Goal: Task Accomplishment & Management: Use online tool/utility

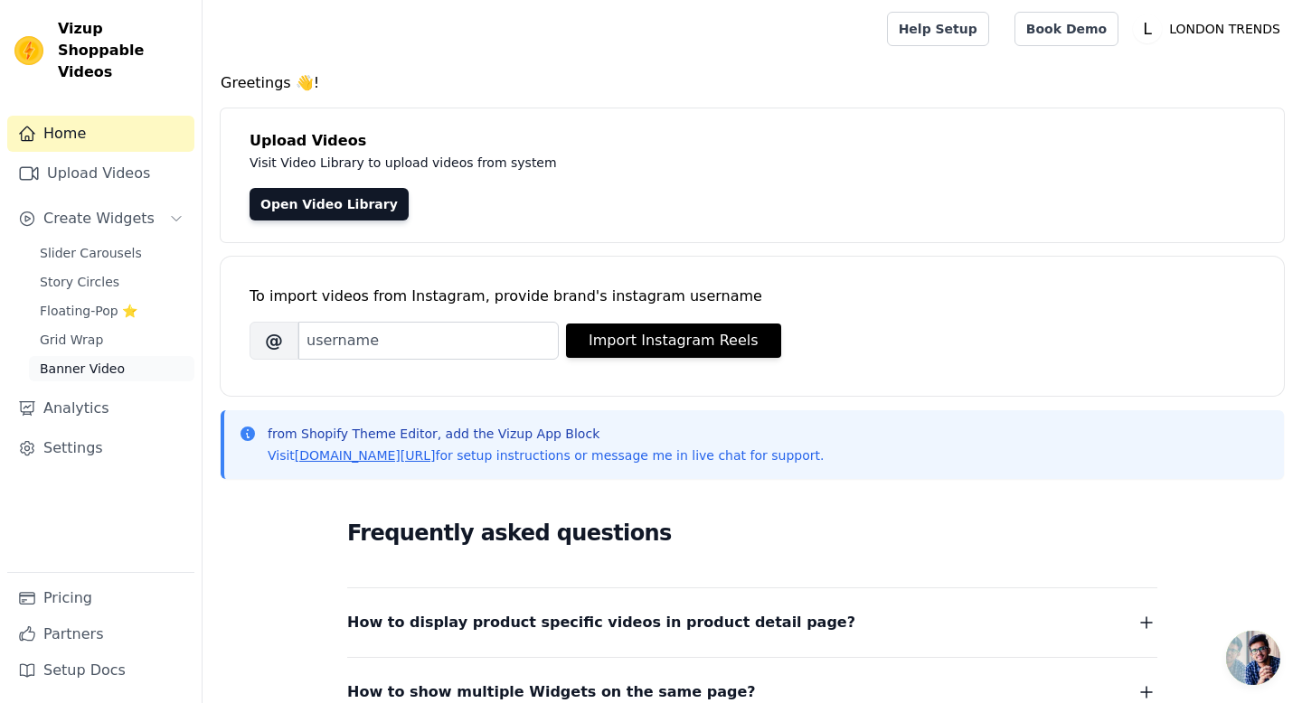
click at [72, 360] on span "Banner Video" at bounding box center [82, 369] width 85 height 18
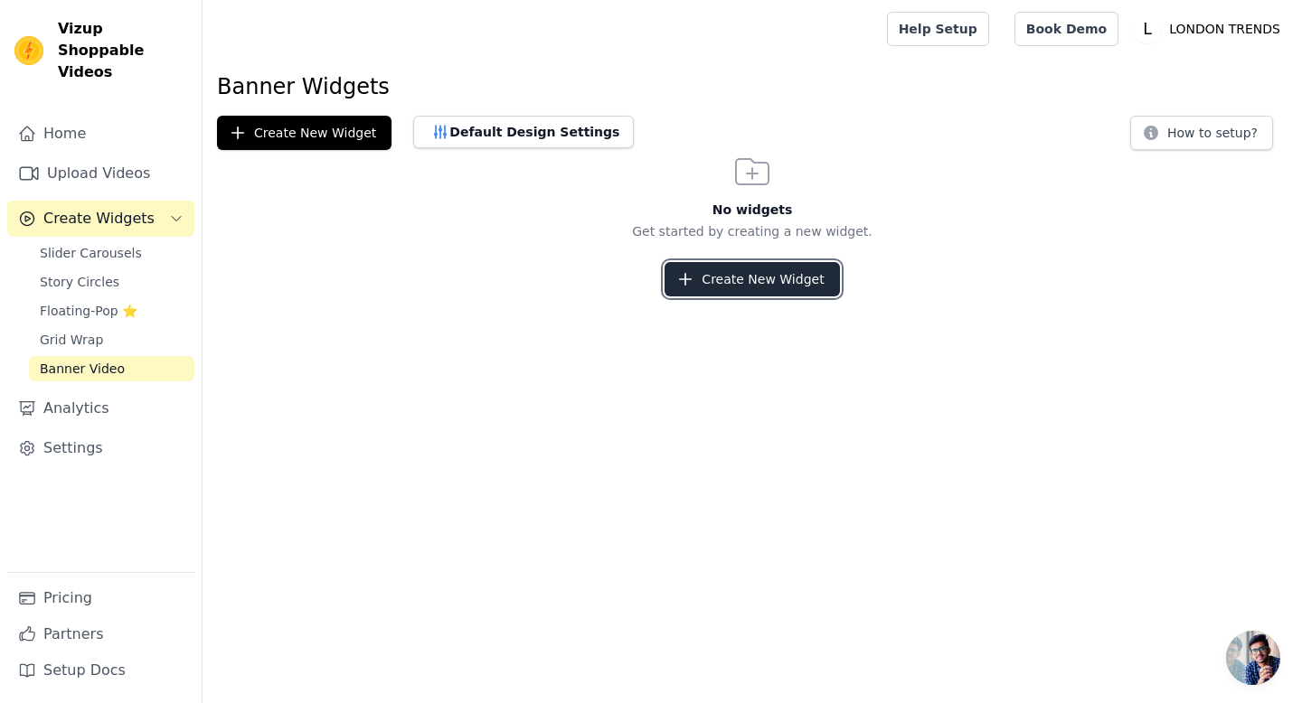
click at [740, 279] on button "Create New Widget" at bounding box center [751, 279] width 174 height 34
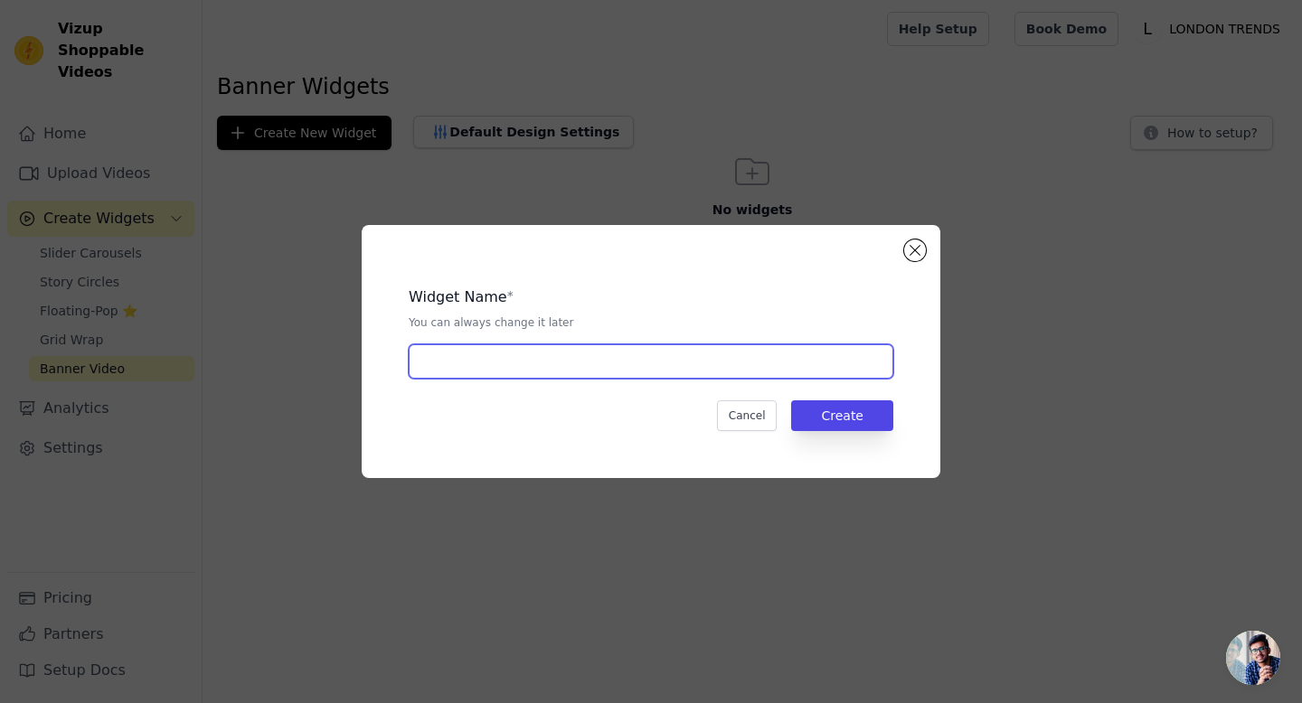
click at [503, 362] on input "text" at bounding box center [651, 361] width 485 height 34
type input "video banner"
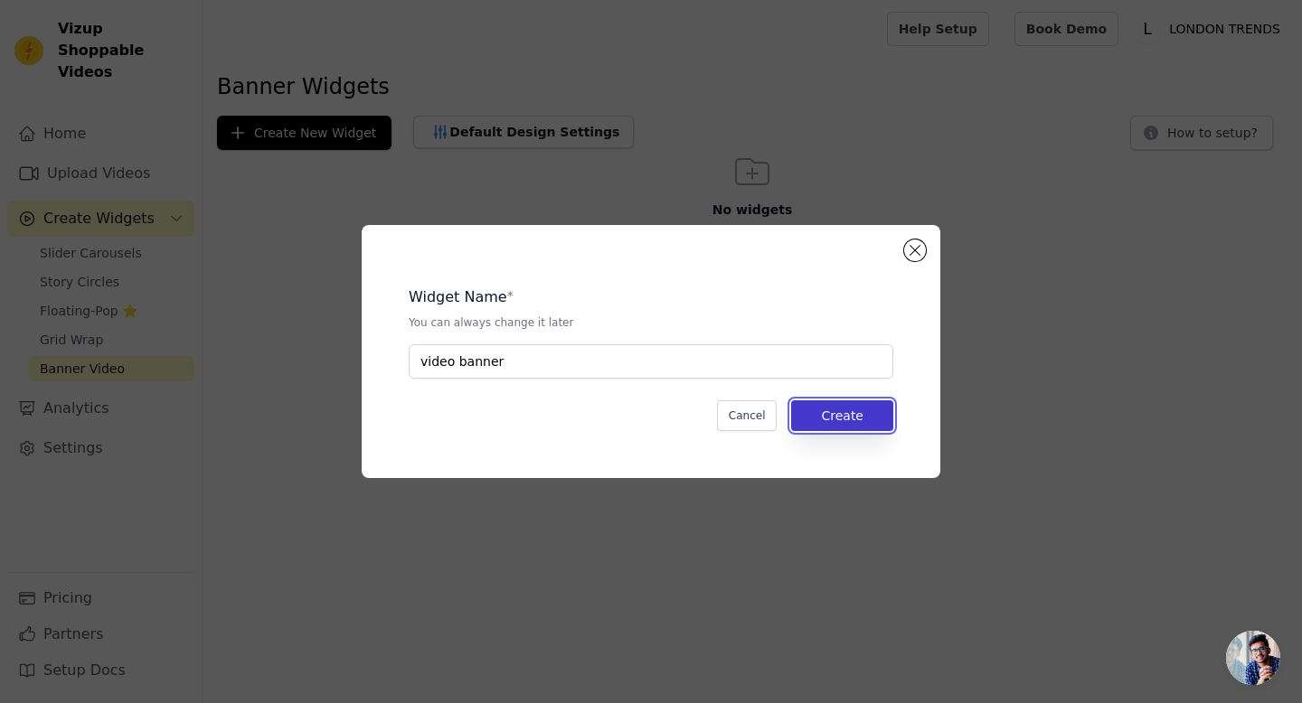
click at [853, 413] on button "Create" at bounding box center [842, 416] width 102 height 31
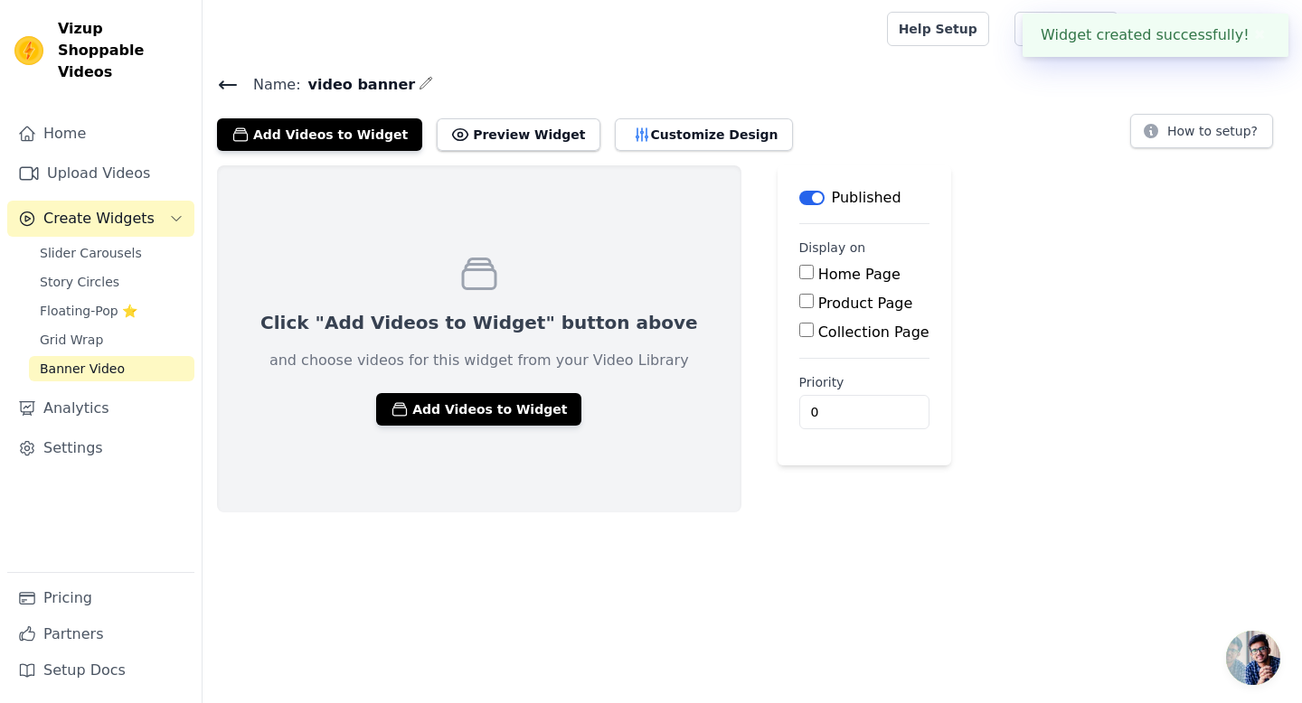
click at [799, 273] on input "Home Page" at bounding box center [806, 272] width 14 height 14
checkbox input "true"
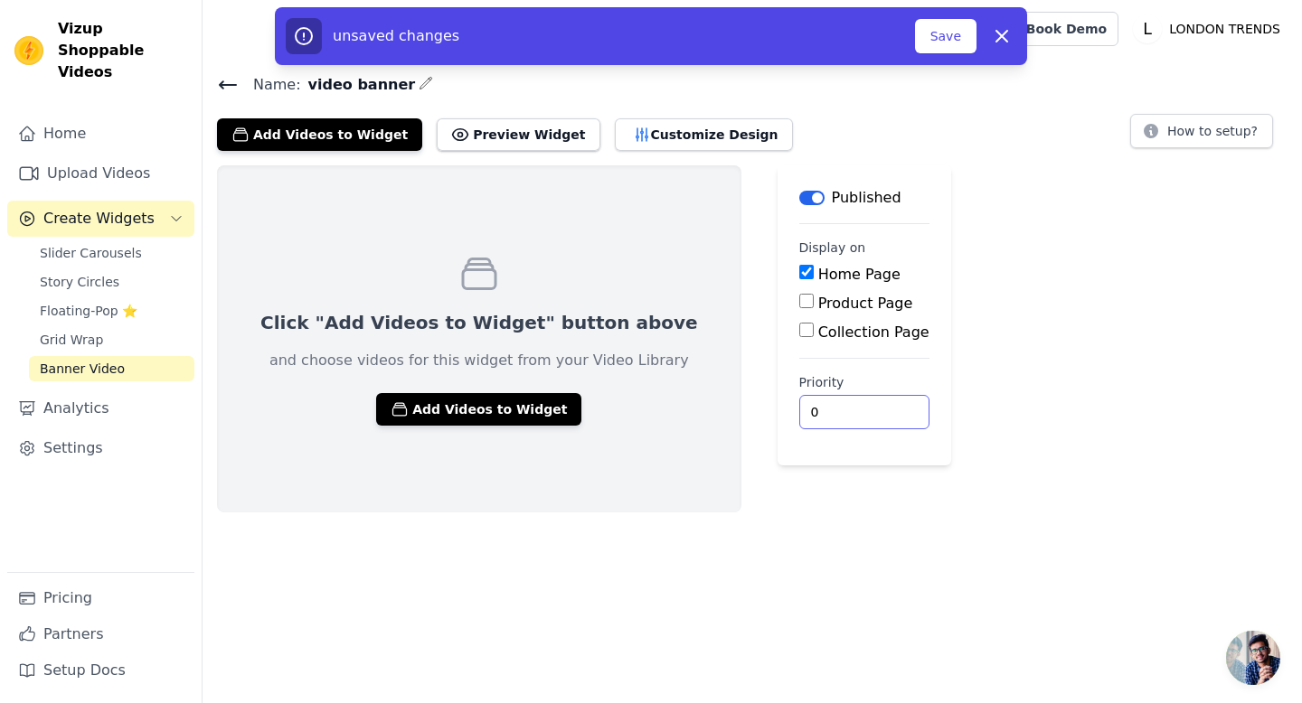
click at [799, 415] on input "0" at bounding box center [864, 412] width 130 height 34
type input "1"
click at [642, 139] on button "Customize Design" at bounding box center [704, 134] width 178 height 33
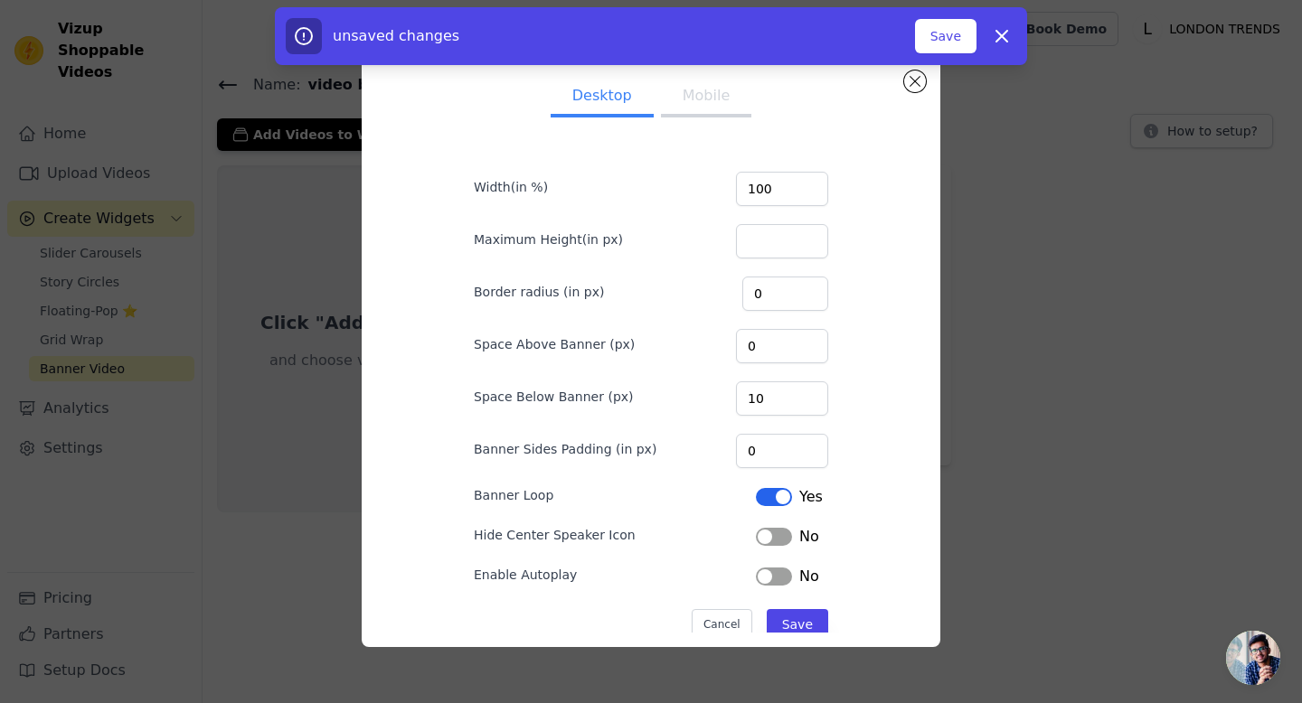
click at [988, 305] on div "Desktop Mobile Width(in %) 100 Maximum Height(in px) Border radius (in px) 0 Sp…" at bounding box center [651, 351] width 1244 height 649
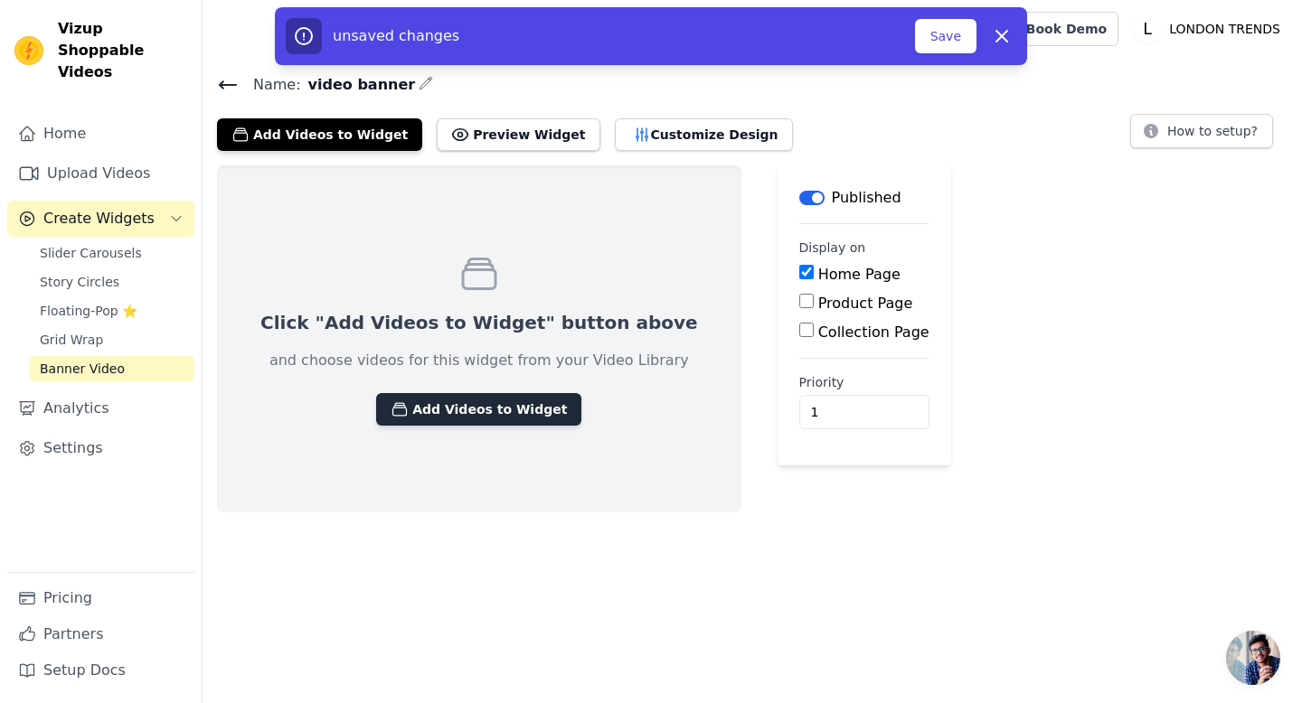
click at [457, 415] on button "Add Videos to Widget" at bounding box center [478, 409] width 205 height 33
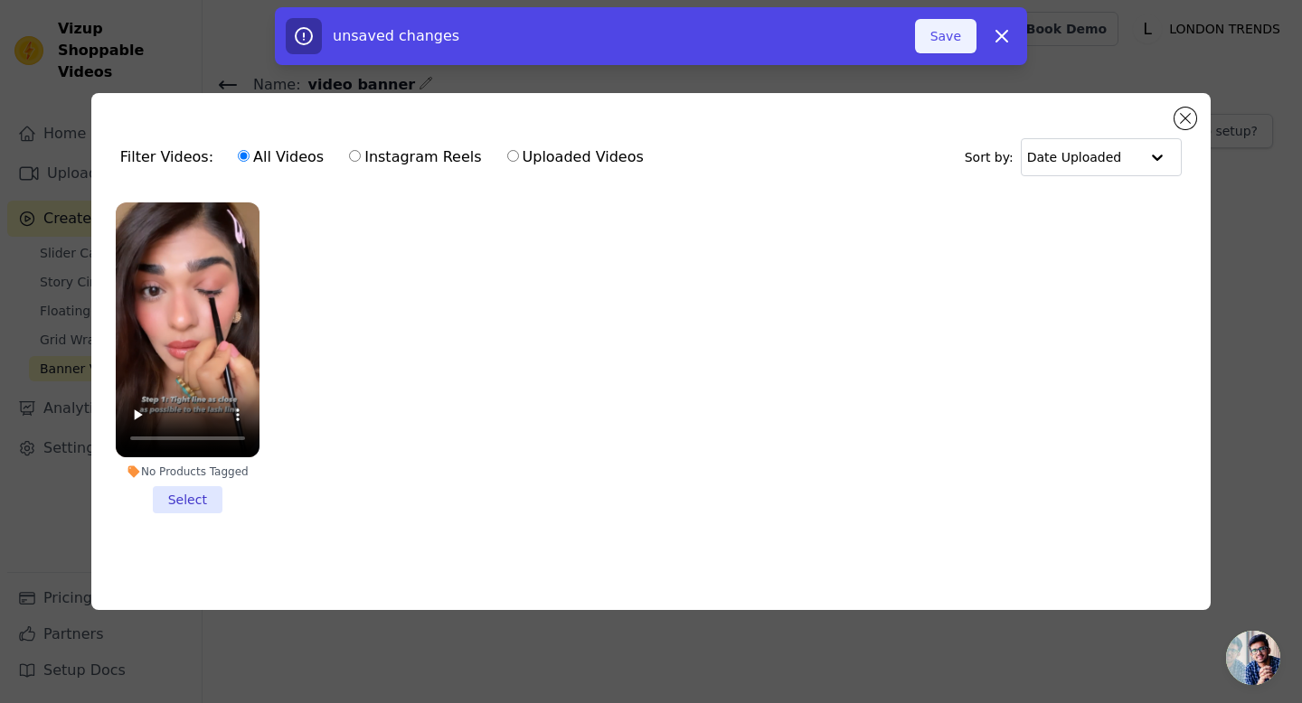
click at [962, 42] on button "Save" at bounding box center [945, 36] width 61 height 34
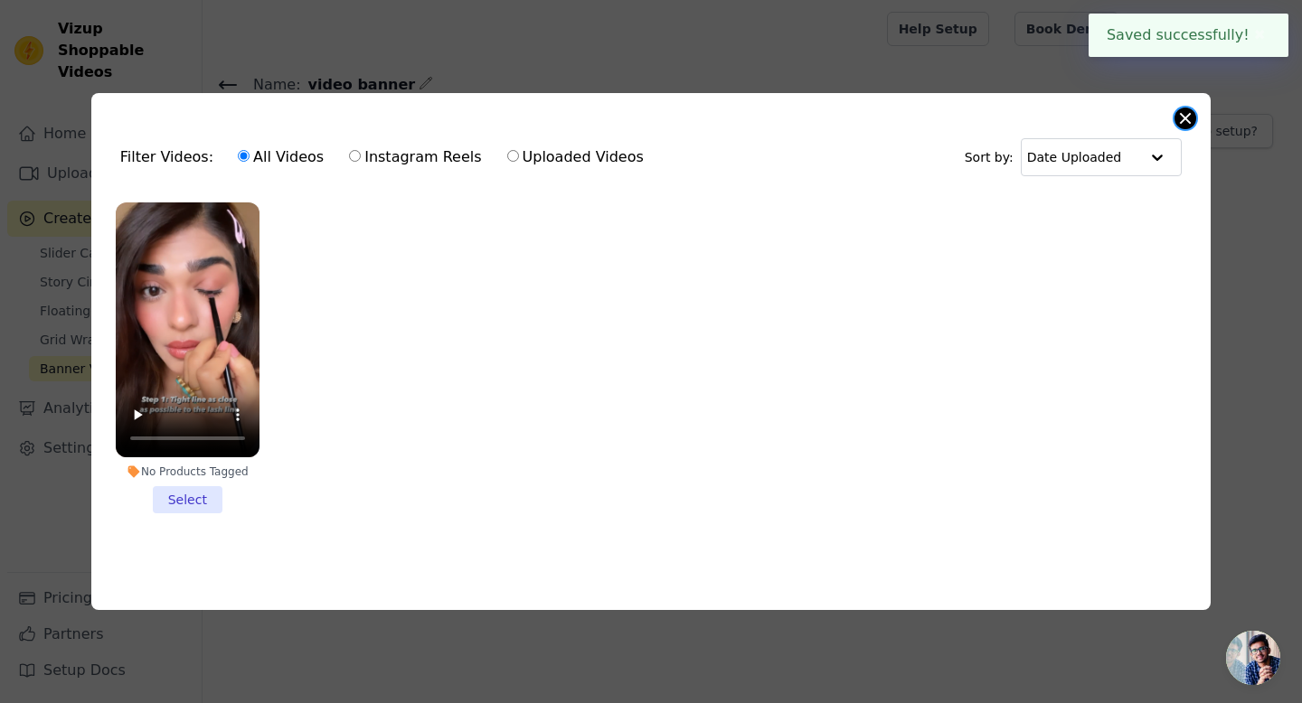
click at [1183, 116] on button "Close modal" at bounding box center [1185, 119] width 22 height 22
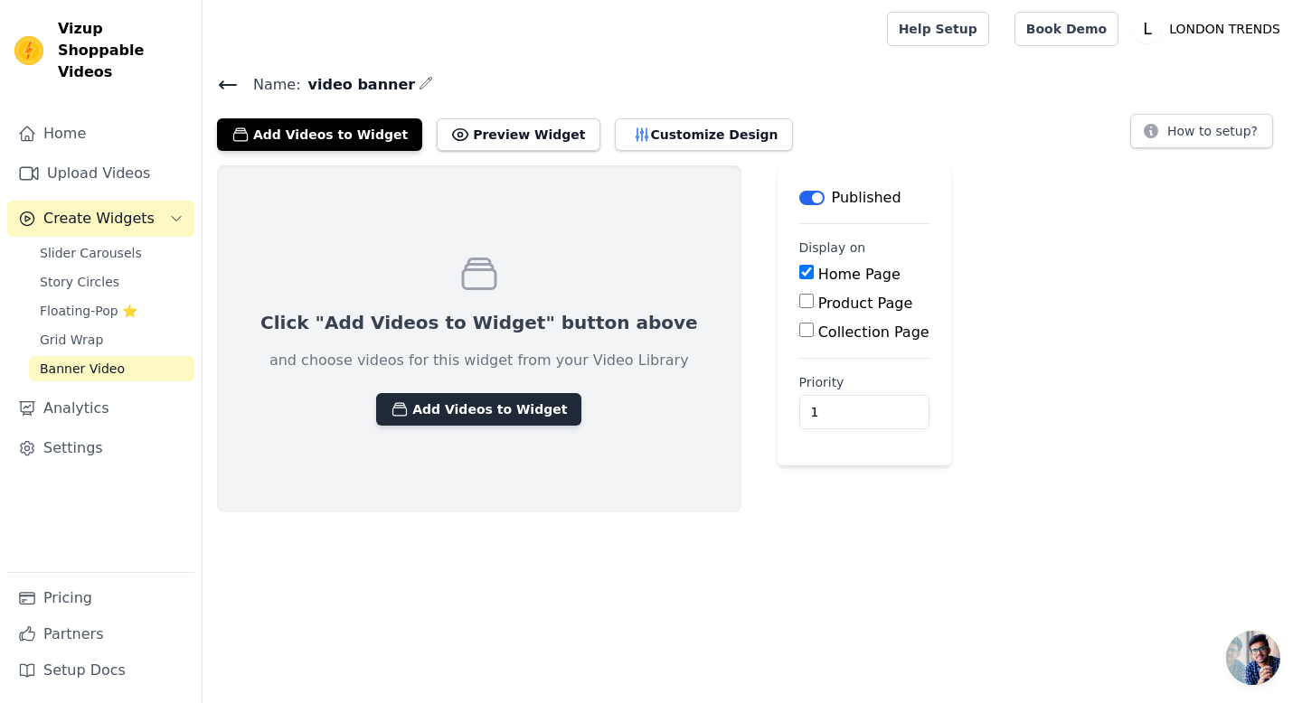
click at [460, 406] on button "Add Videos to Widget" at bounding box center [478, 409] width 205 height 33
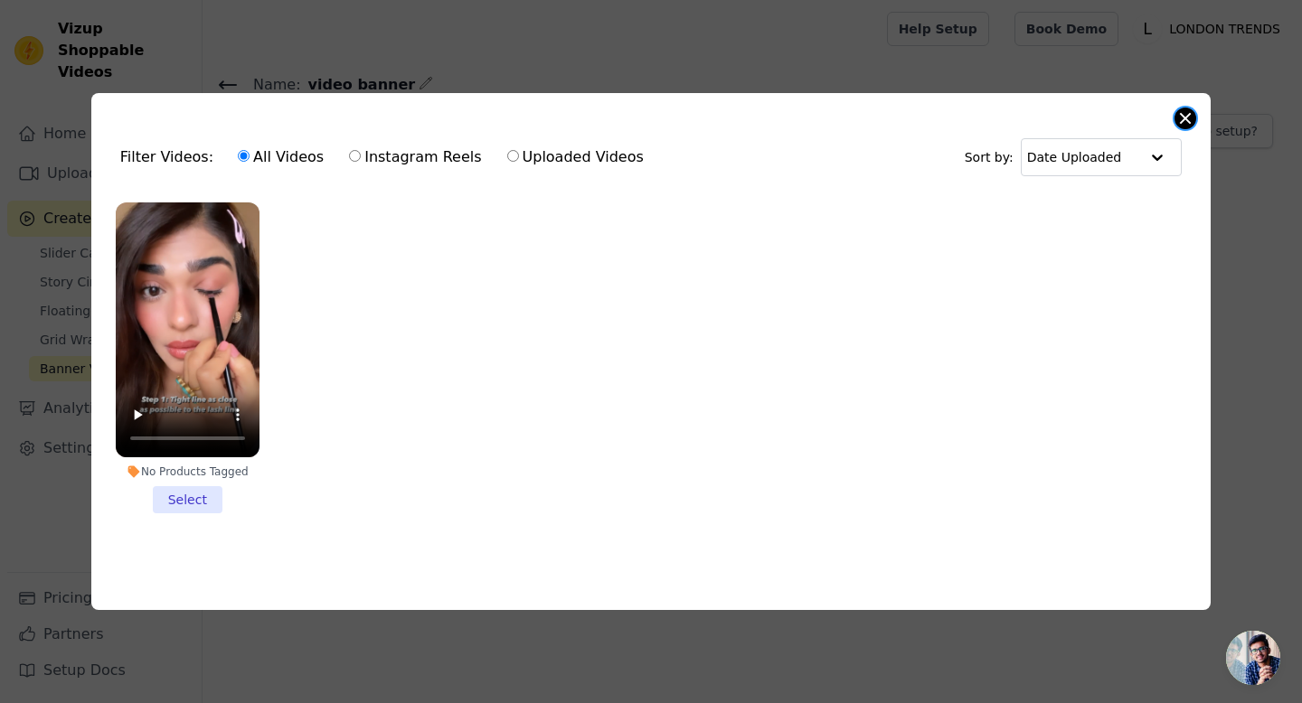
click at [1187, 117] on button "Close modal" at bounding box center [1185, 119] width 22 height 22
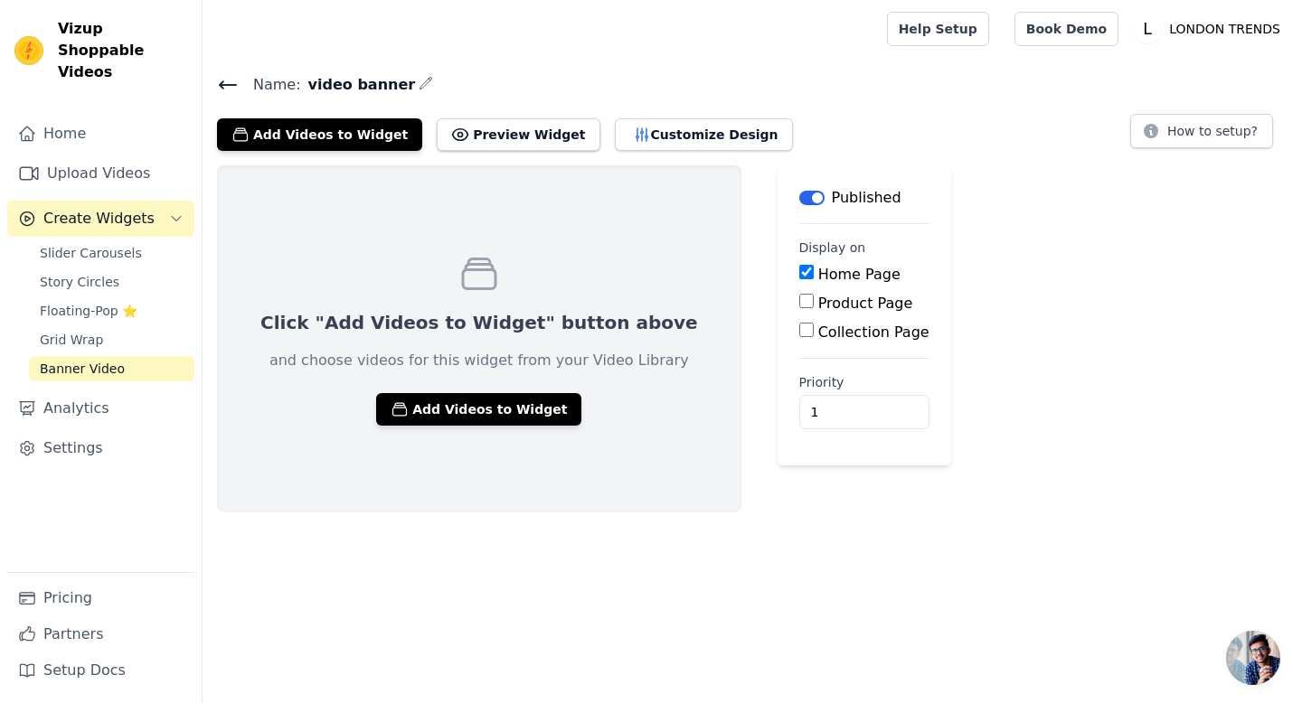
click at [223, 86] on icon at bounding box center [228, 85] width 22 height 22
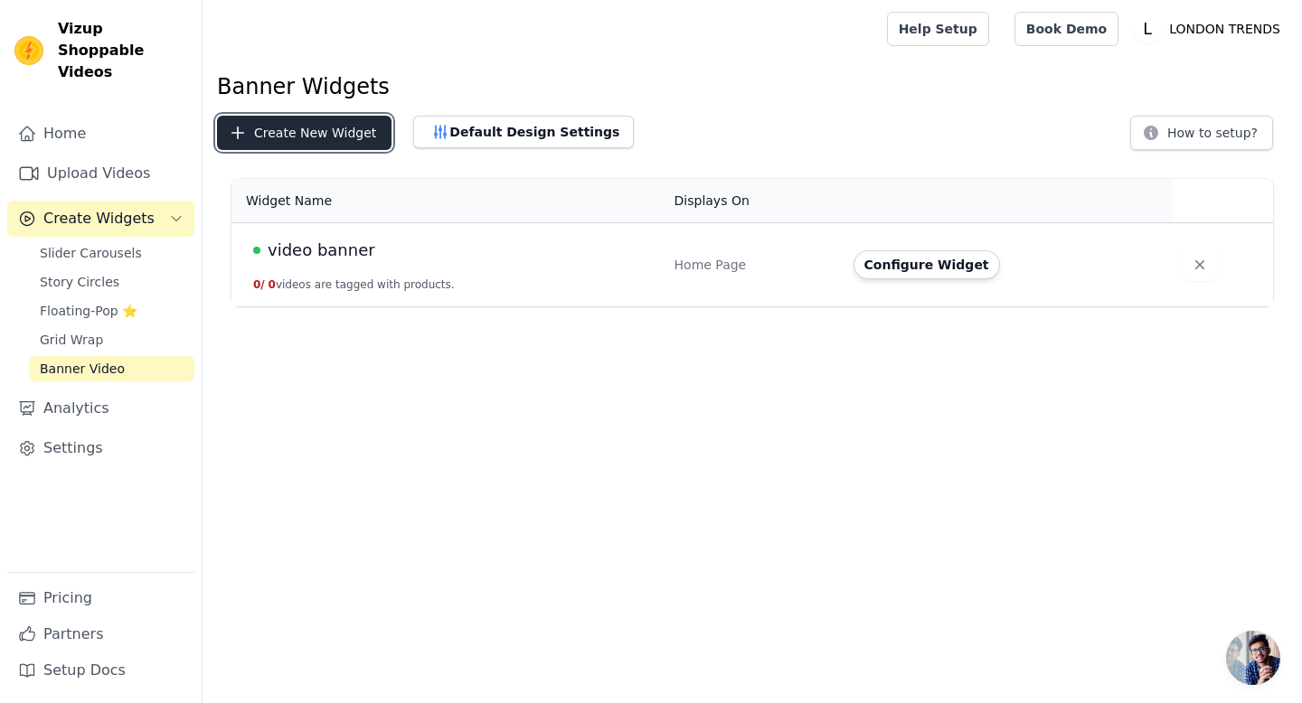
click at [302, 133] on button "Create New Widget" at bounding box center [304, 133] width 174 height 34
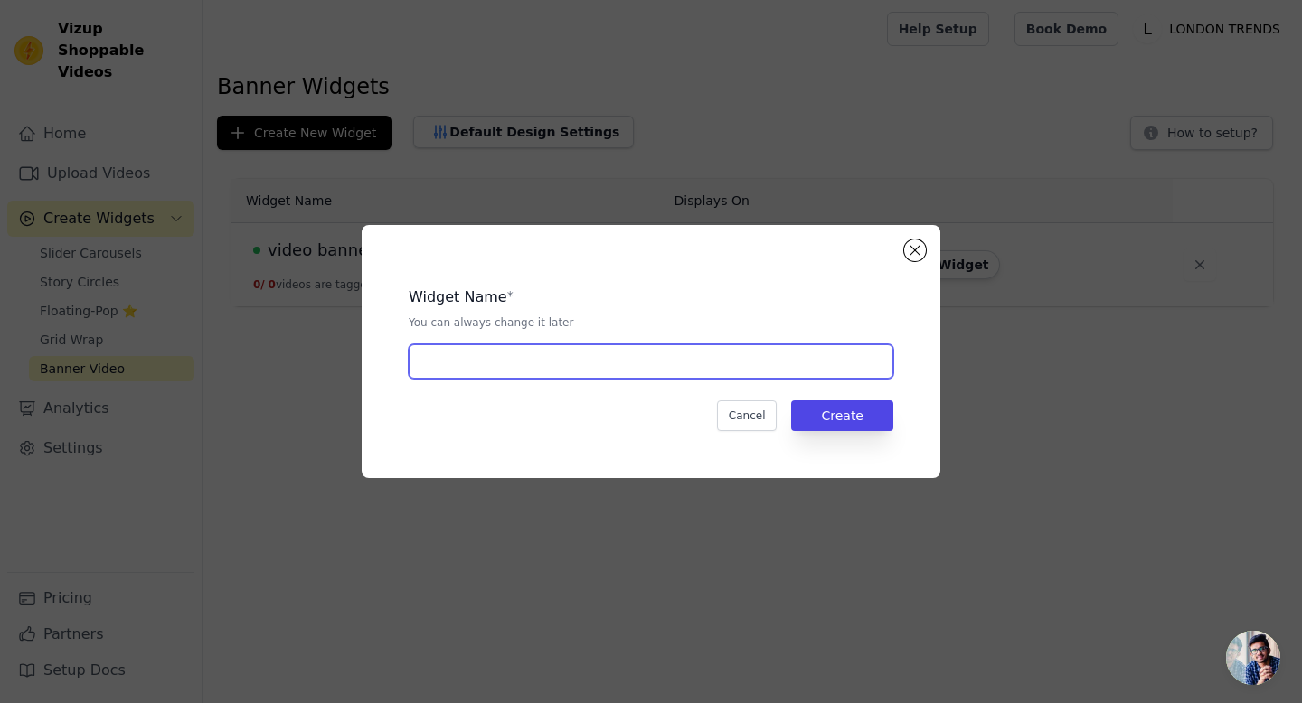
click at [524, 354] on input "text" at bounding box center [651, 361] width 485 height 34
type input "video banner"
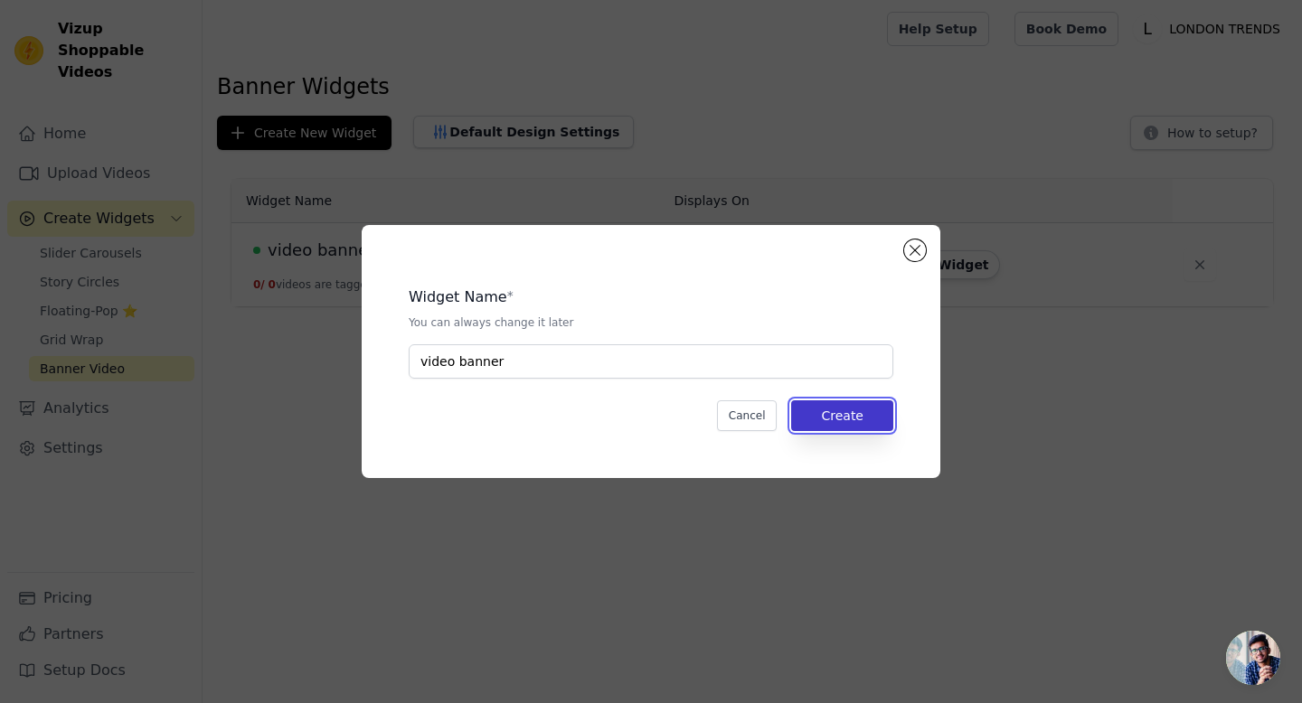
click at [860, 414] on button "Create" at bounding box center [842, 416] width 102 height 31
click at [916, 259] on button "Close modal" at bounding box center [915, 251] width 22 height 22
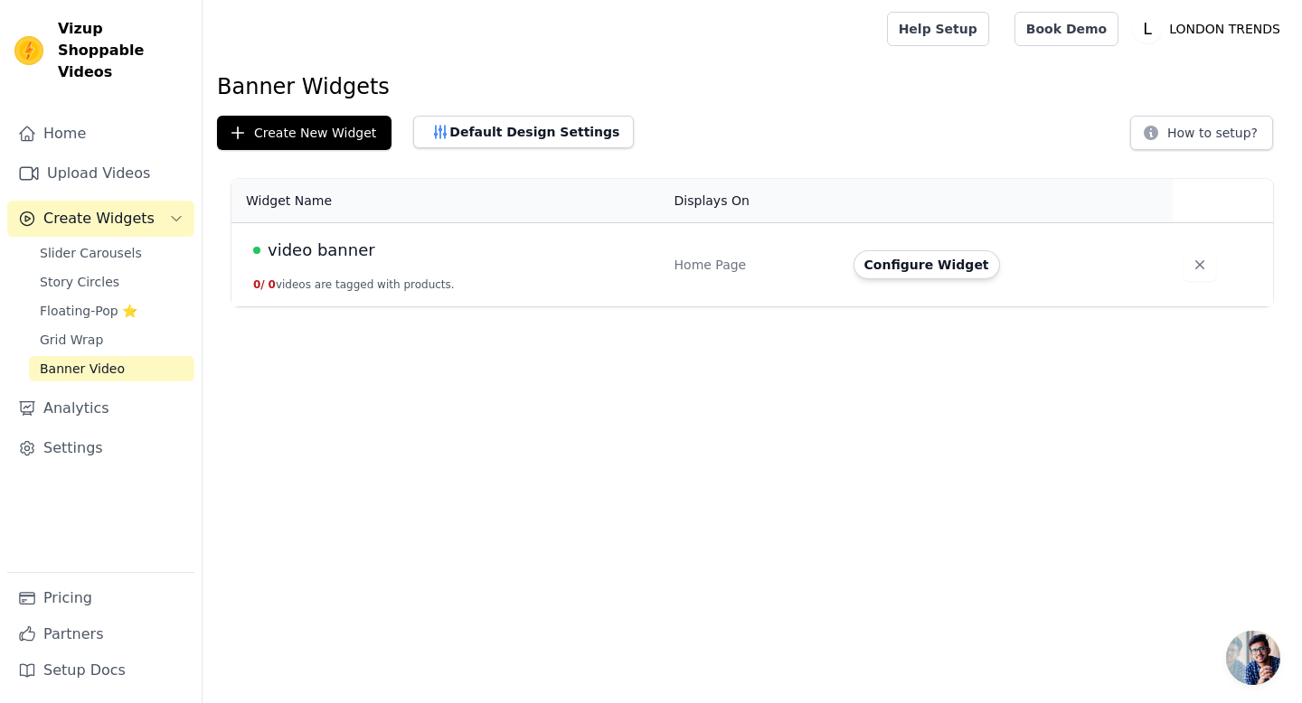
click at [551, 258] on div "video banner" at bounding box center [453, 250] width 400 height 25
click at [950, 273] on button "Configure Widget" at bounding box center [926, 264] width 146 height 29
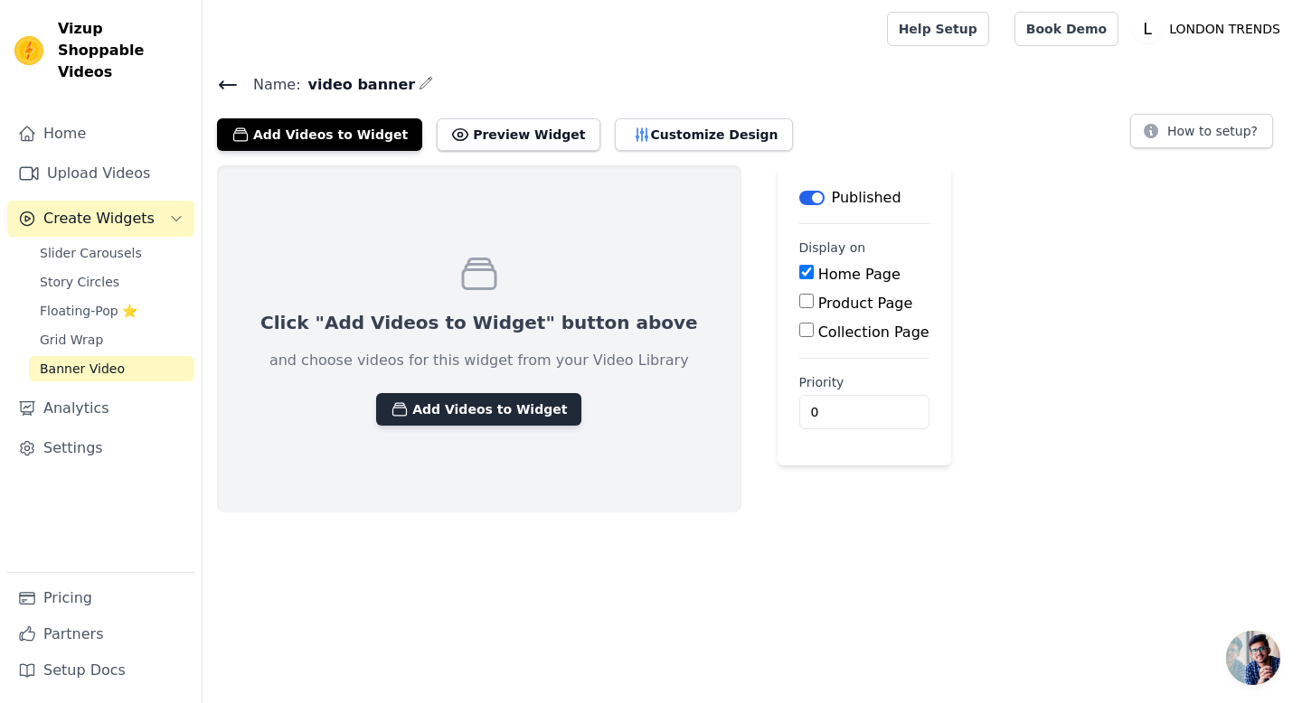
click at [431, 411] on button "Add Videos to Widget" at bounding box center [478, 409] width 205 height 33
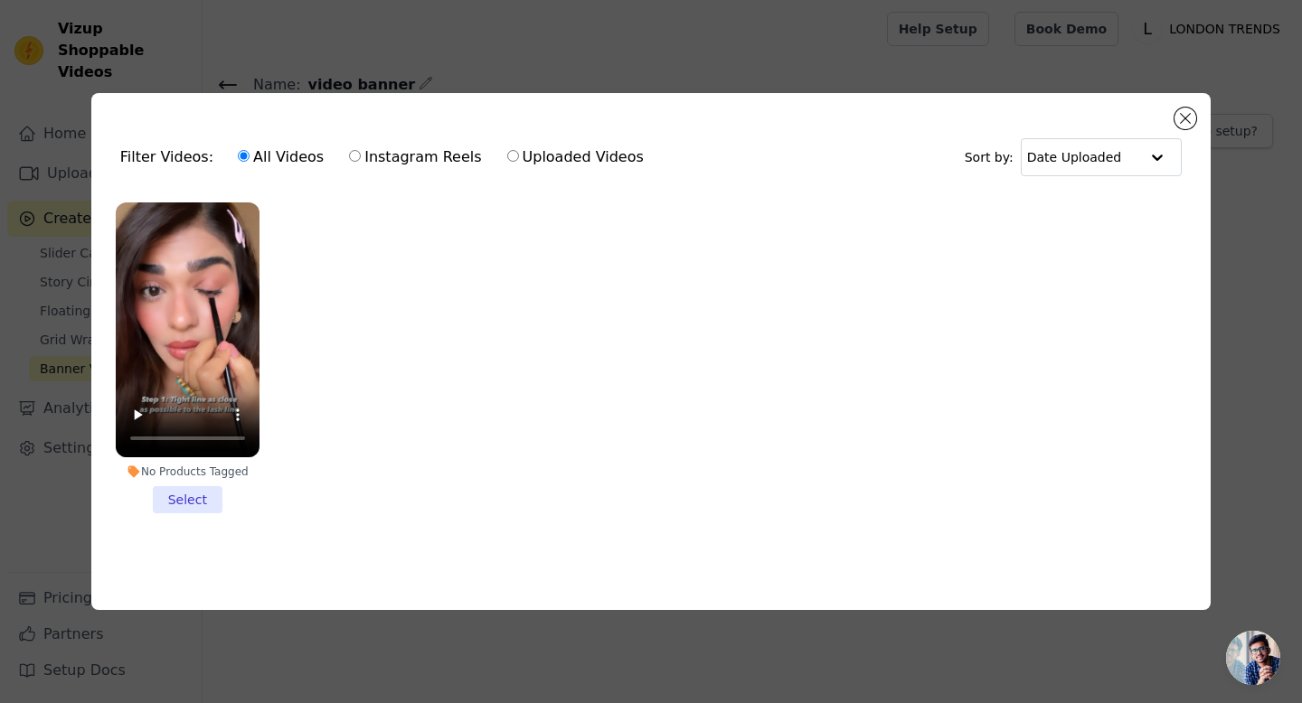
click at [542, 152] on label "Uploaded Videos" at bounding box center [575, 158] width 138 height 24
click at [519, 152] on input "Uploaded Videos" at bounding box center [513, 156] width 12 height 12
radio input "true"
click at [542, 152] on label "Uploaded Videos" at bounding box center [575, 158] width 138 height 24
click at [519, 152] on input "Uploaded Videos" at bounding box center [513, 156] width 12 height 12
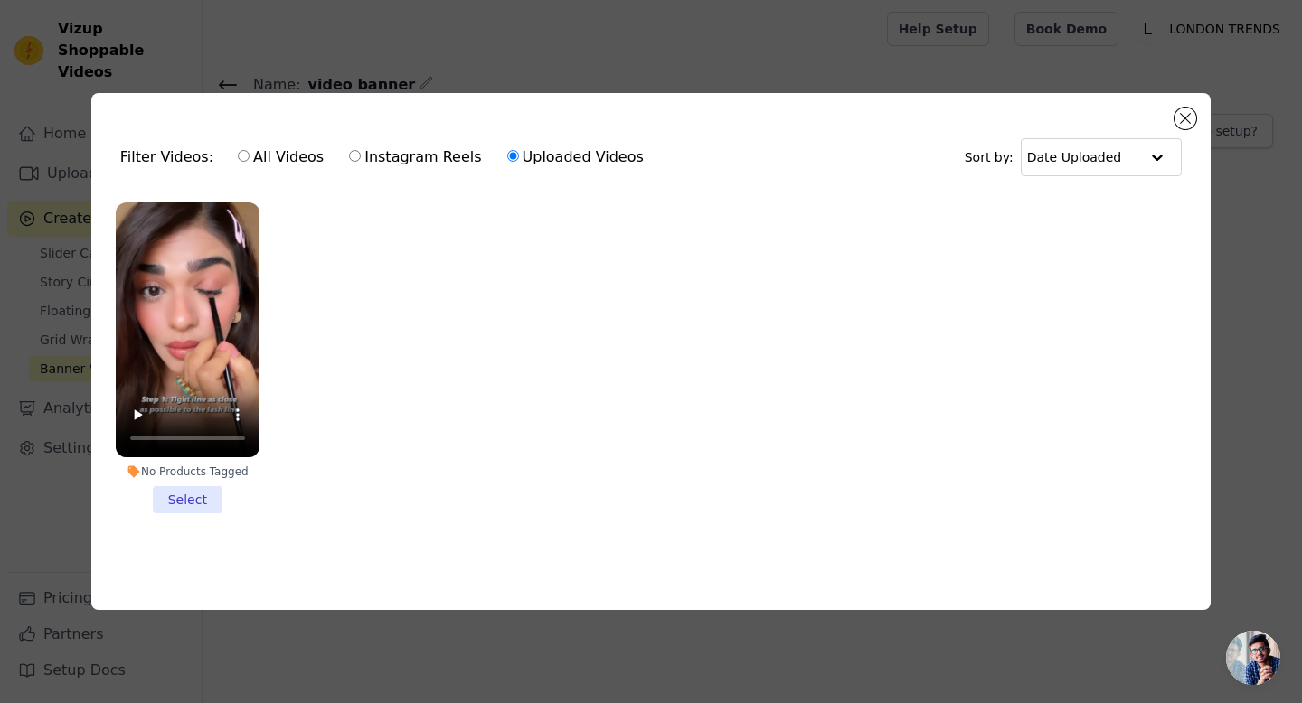
click at [348, 163] on label "Instagram Reels" at bounding box center [415, 158] width 134 height 24
click at [349, 162] on input "Instagram Reels" at bounding box center [355, 156] width 12 height 12
radio input "true"
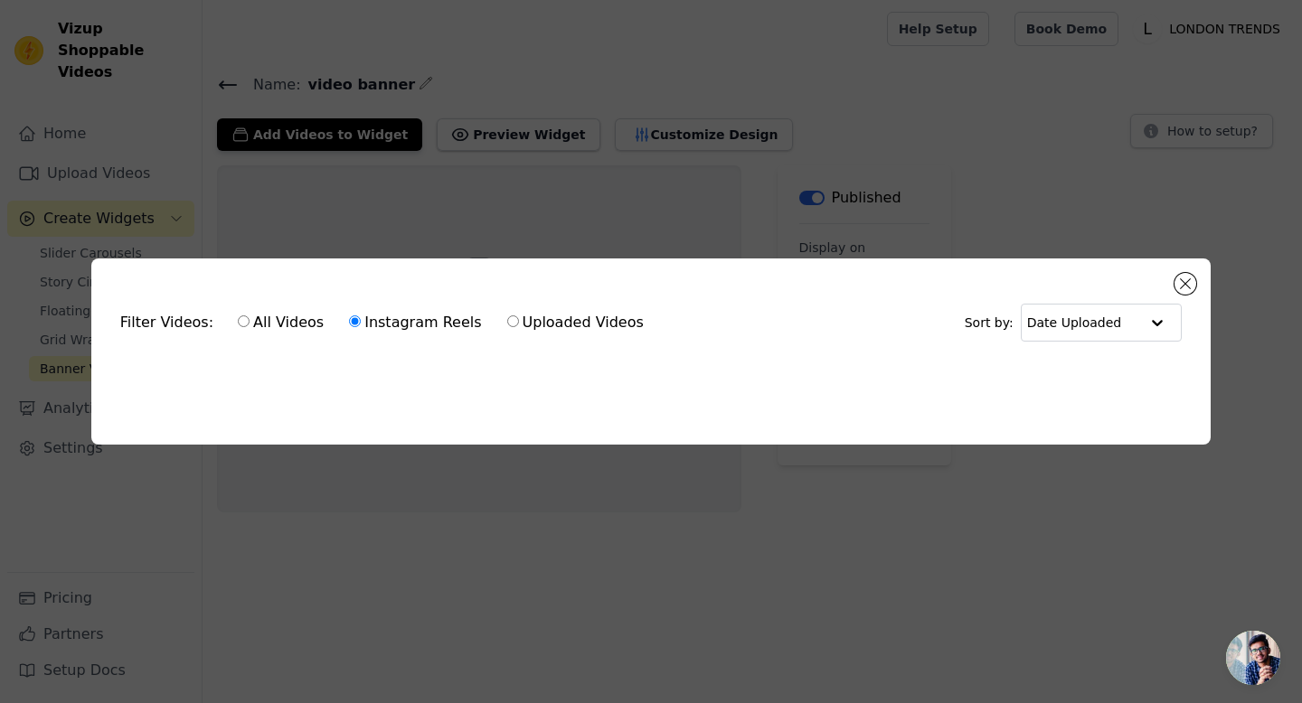
click at [279, 312] on label "All Videos" at bounding box center [281, 323] width 88 height 24
click at [250, 316] on input "All Videos" at bounding box center [244, 322] width 12 height 12
radio input "true"
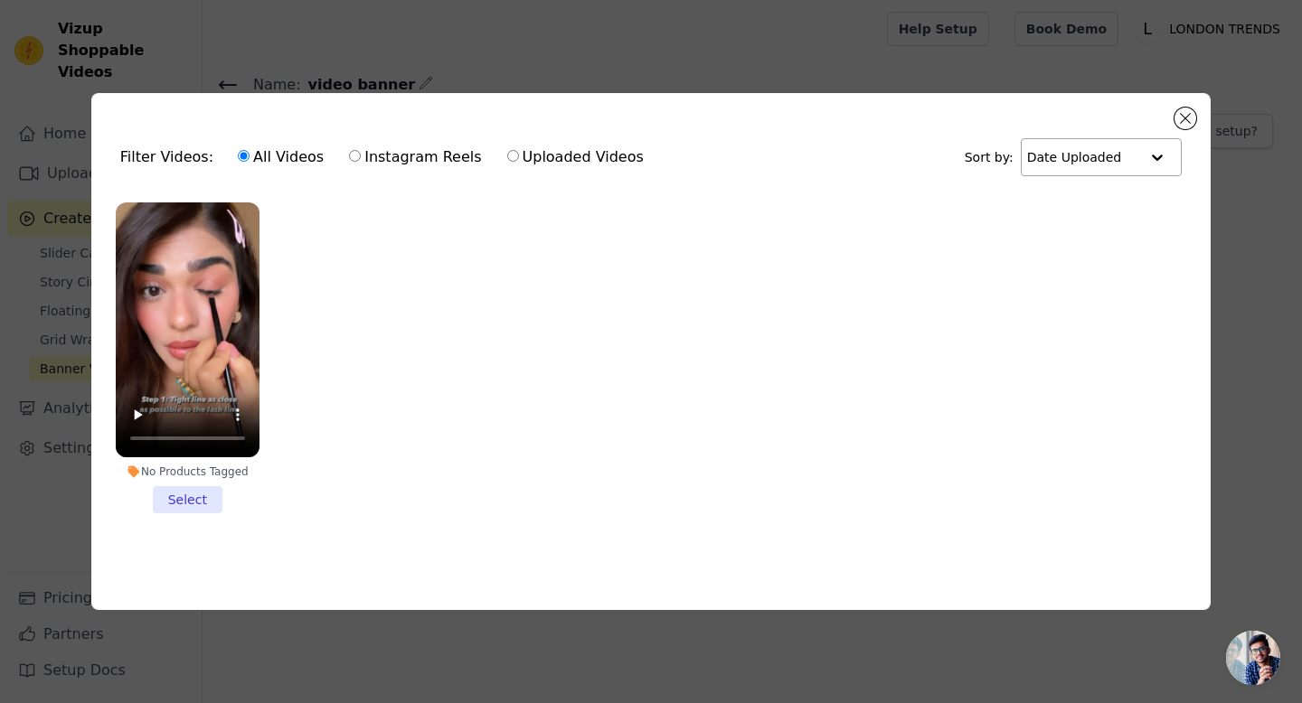
click at [1149, 146] on div at bounding box center [1157, 157] width 36 height 36
click at [1149, 146] on div at bounding box center [1156, 157] width 36 height 36
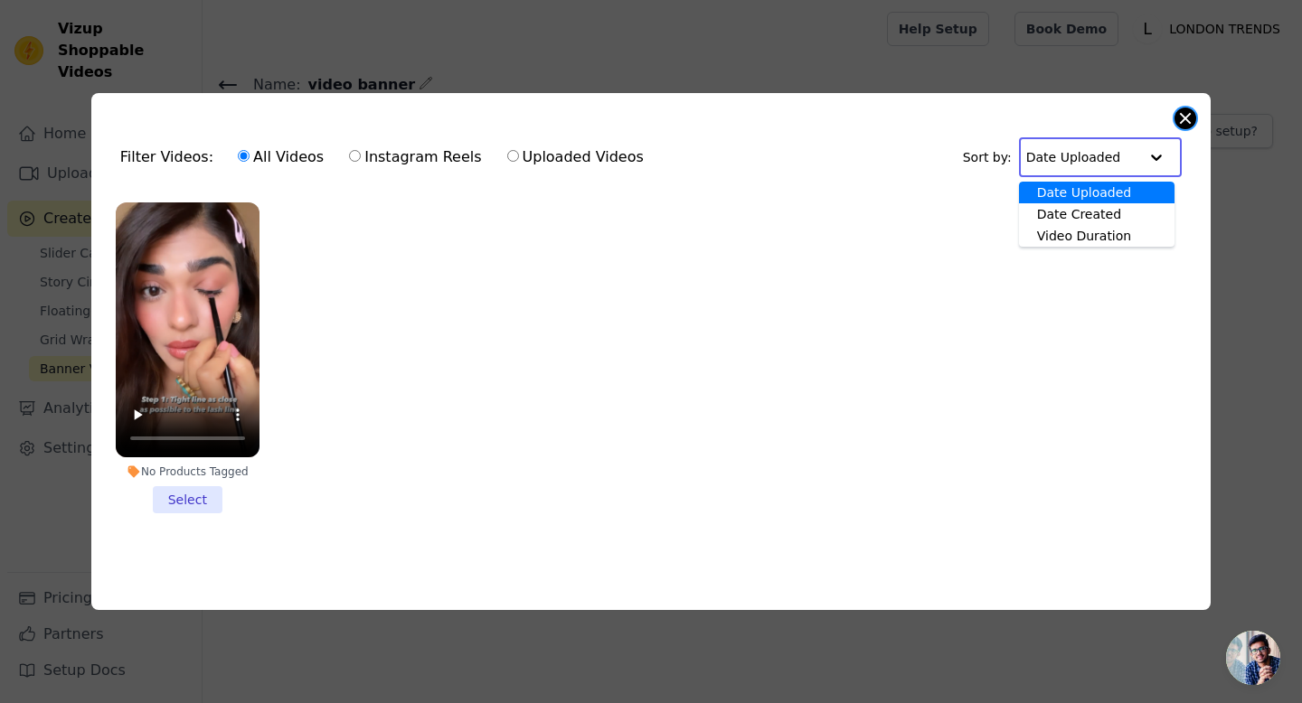
click at [1194, 118] on button "Close modal" at bounding box center [1185, 119] width 22 height 22
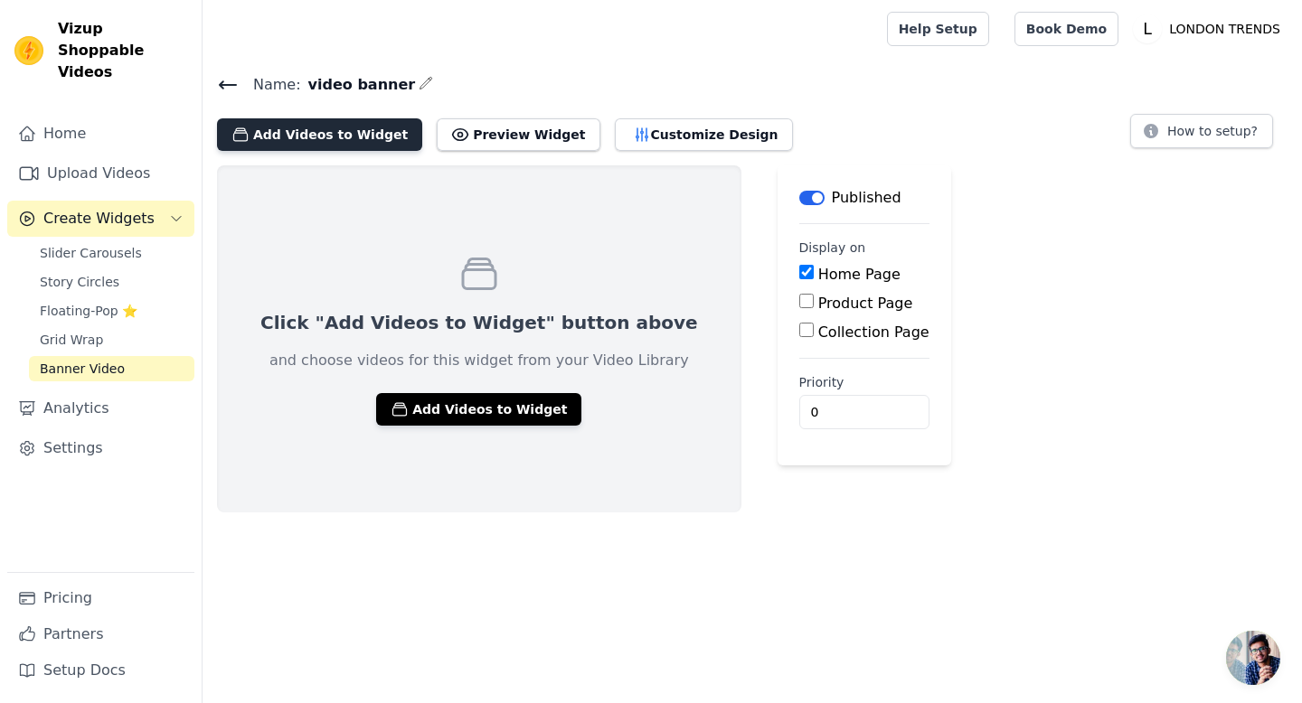
click at [335, 120] on button "Add Videos to Widget" at bounding box center [319, 134] width 205 height 33
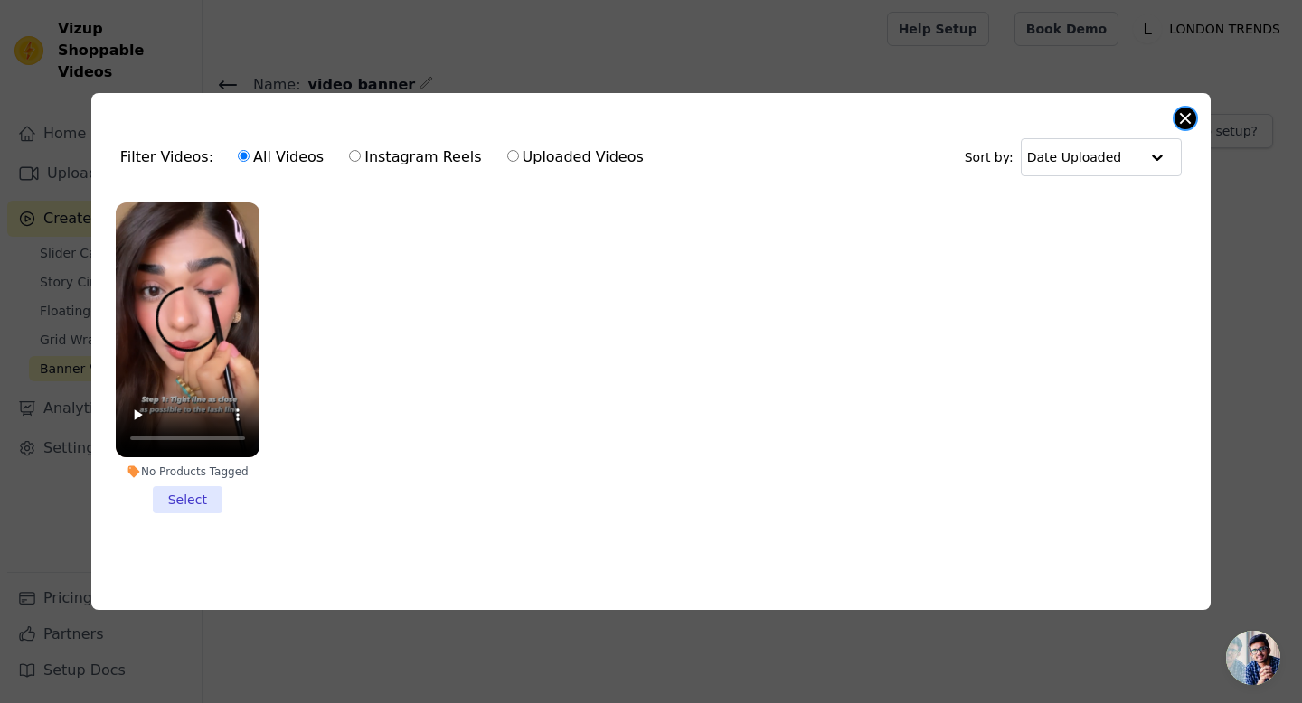
click at [1186, 113] on button "Close modal" at bounding box center [1185, 119] width 22 height 22
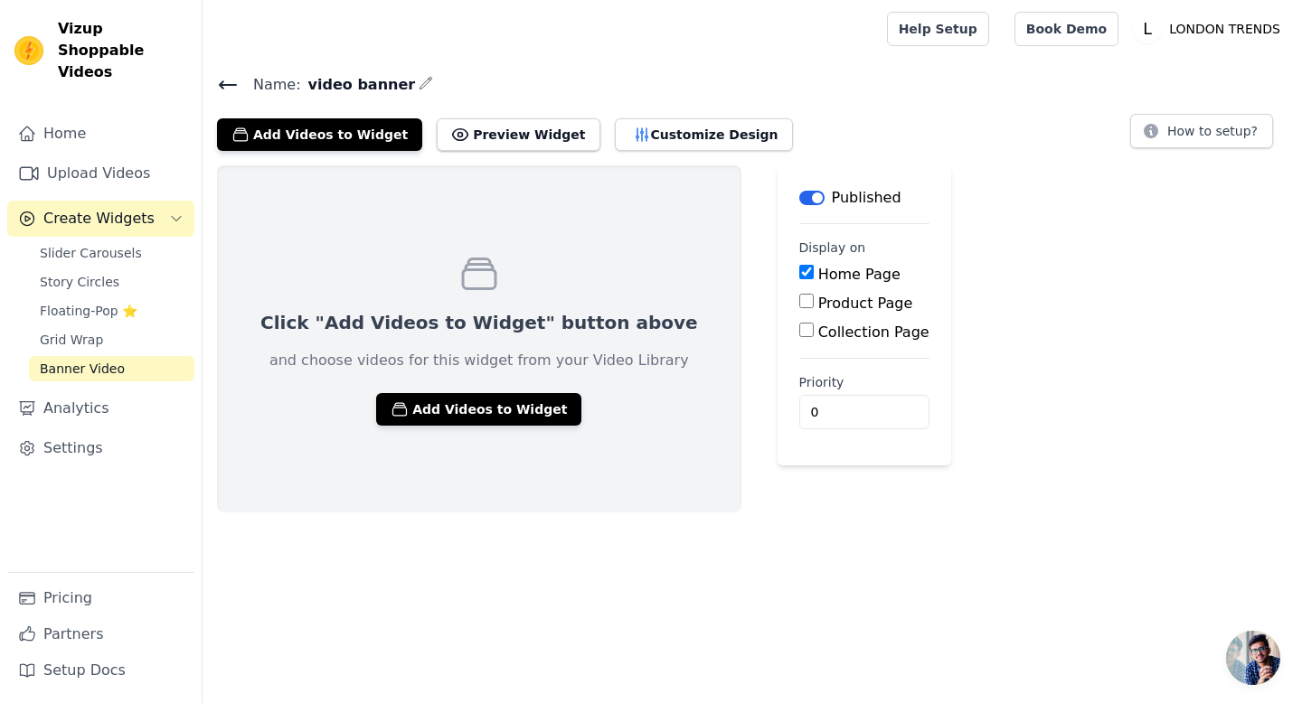
click at [229, 85] on icon at bounding box center [228, 85] width 22 height 22
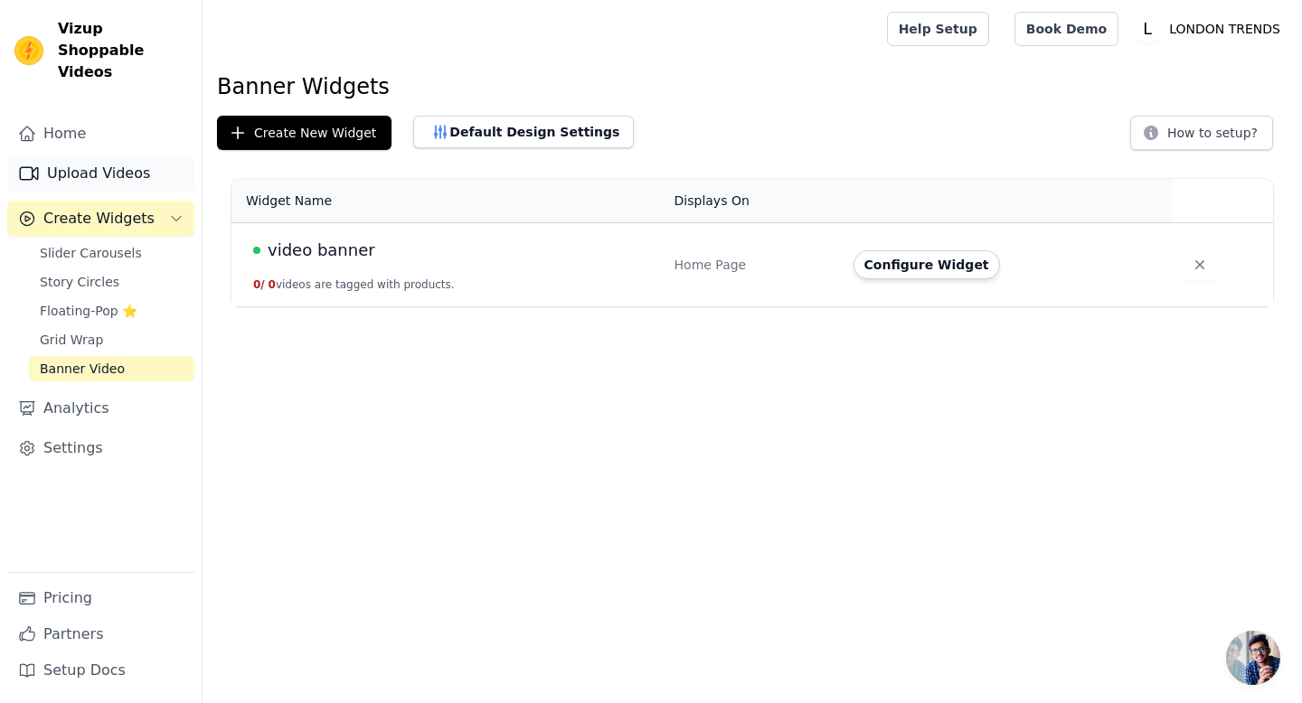
click at [79, 160] on link "Upload Videos" at bounding box center [100, 173] width 187 height 36
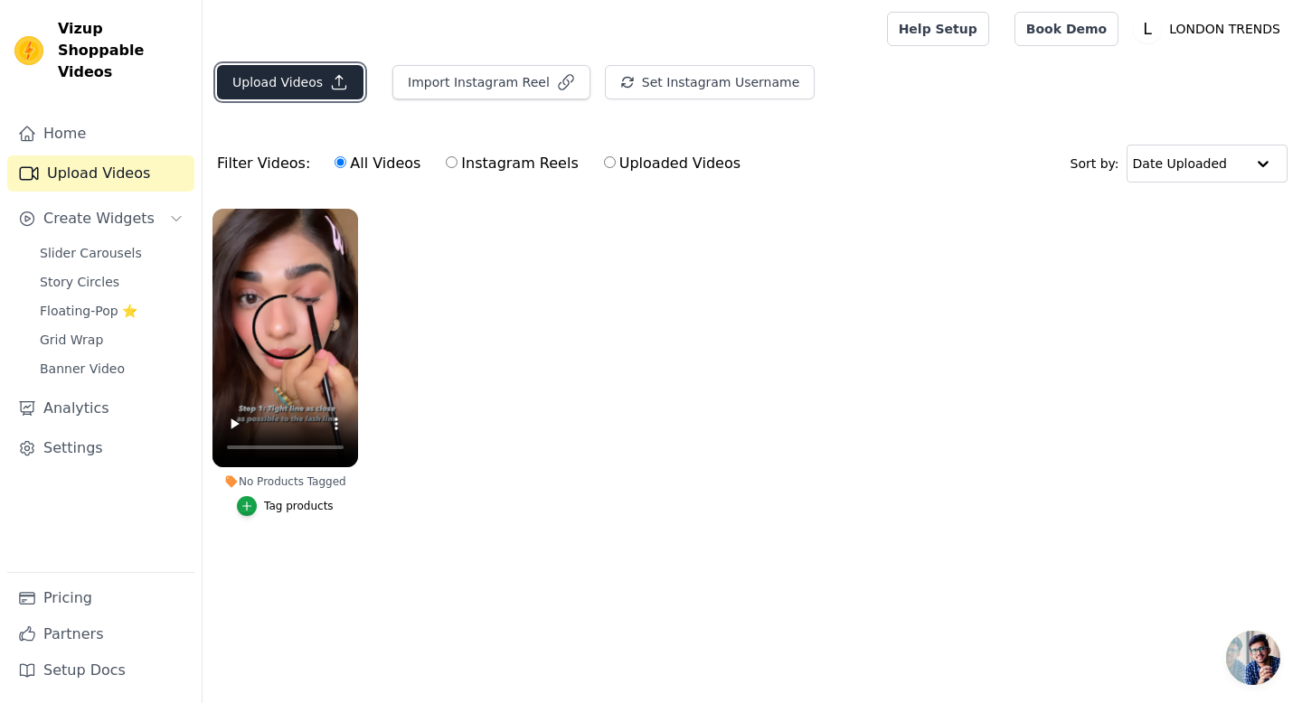
click at [282, 81] on button "Upload Videos" at bounding box center [290, 82] width 146 height 34
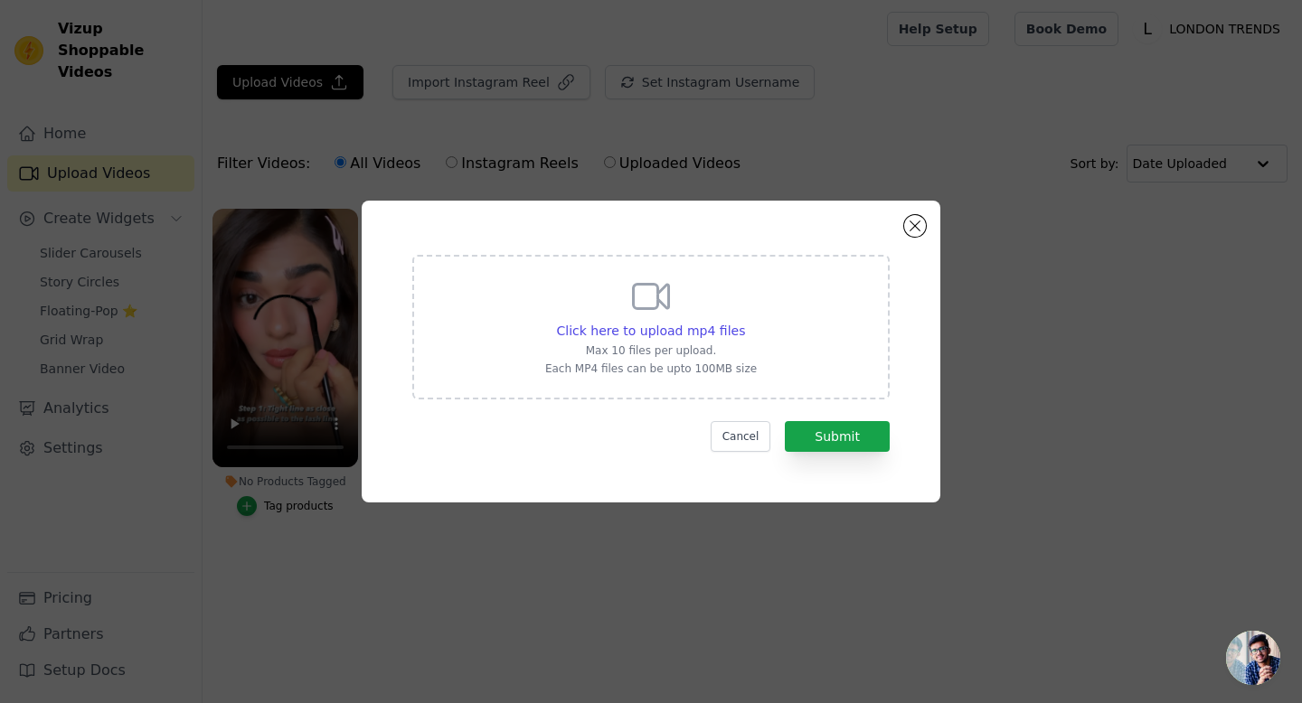
click at [664, 298] on icon at bounding box center [650, 296] width 43 height 43
click at [744, 321] on input "Click here to upload mp4 files Max 10 files per upload. Each MP4 files can be u…" at bounding box center [744, 321] width 1 height 1
type input "C:\fakepath\8537a405ca1c459da0608dffd9395503.HD-1080p-7.2Mbps-46893603.mp4"
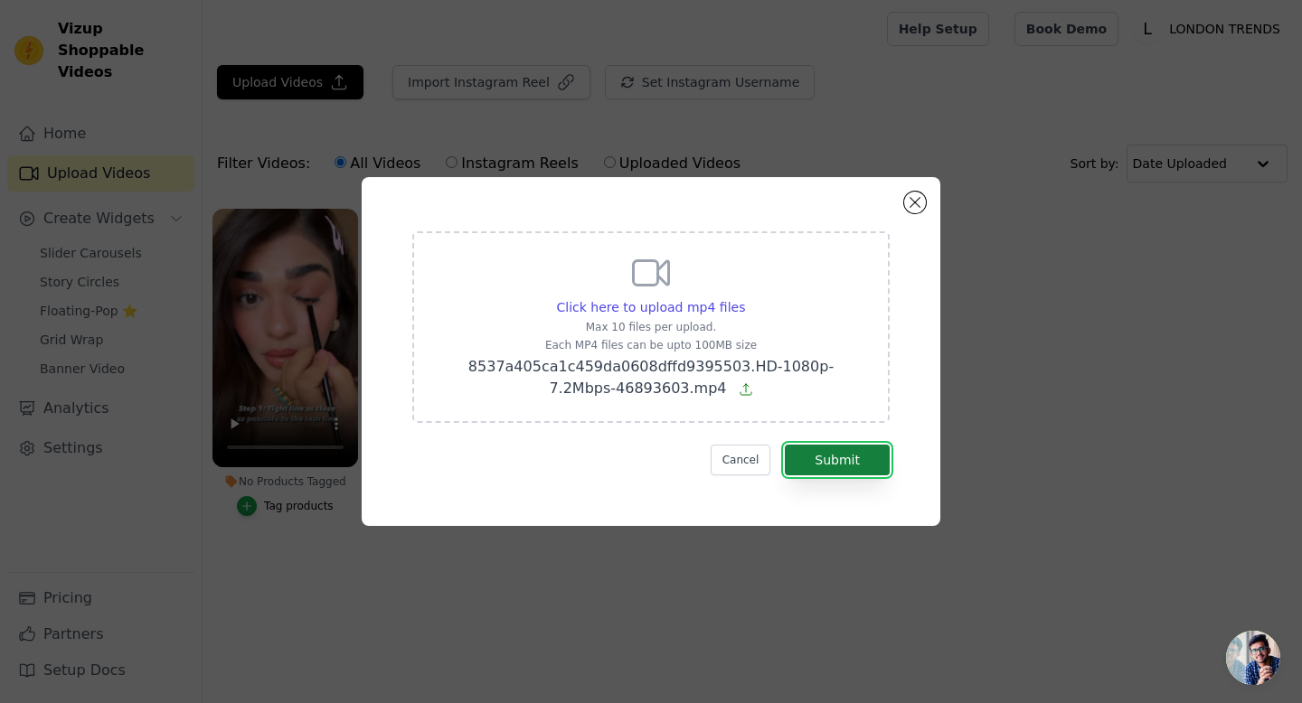
click at [847, 457] on button "Submit" at bounding box center [837, 460] width 105 height 31
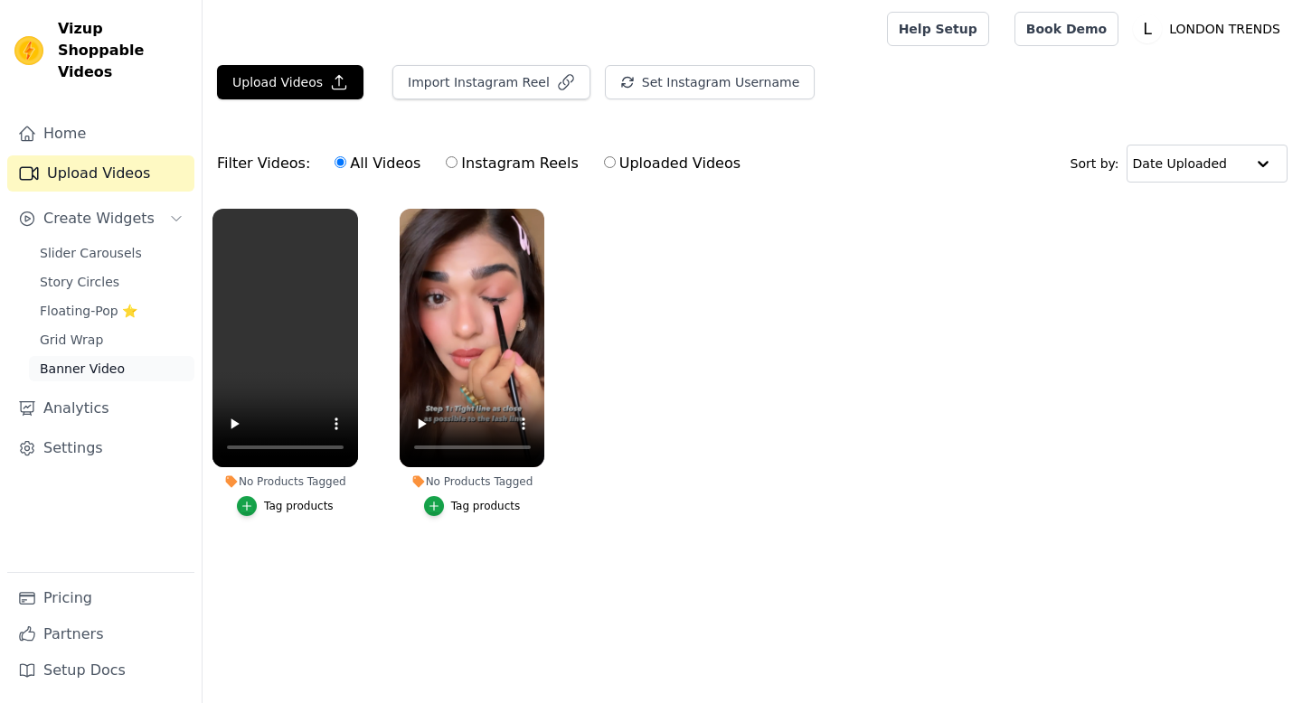
click at [83, 360] on span "Banner Video" at bounding box center [82, 369] width 85 height 18
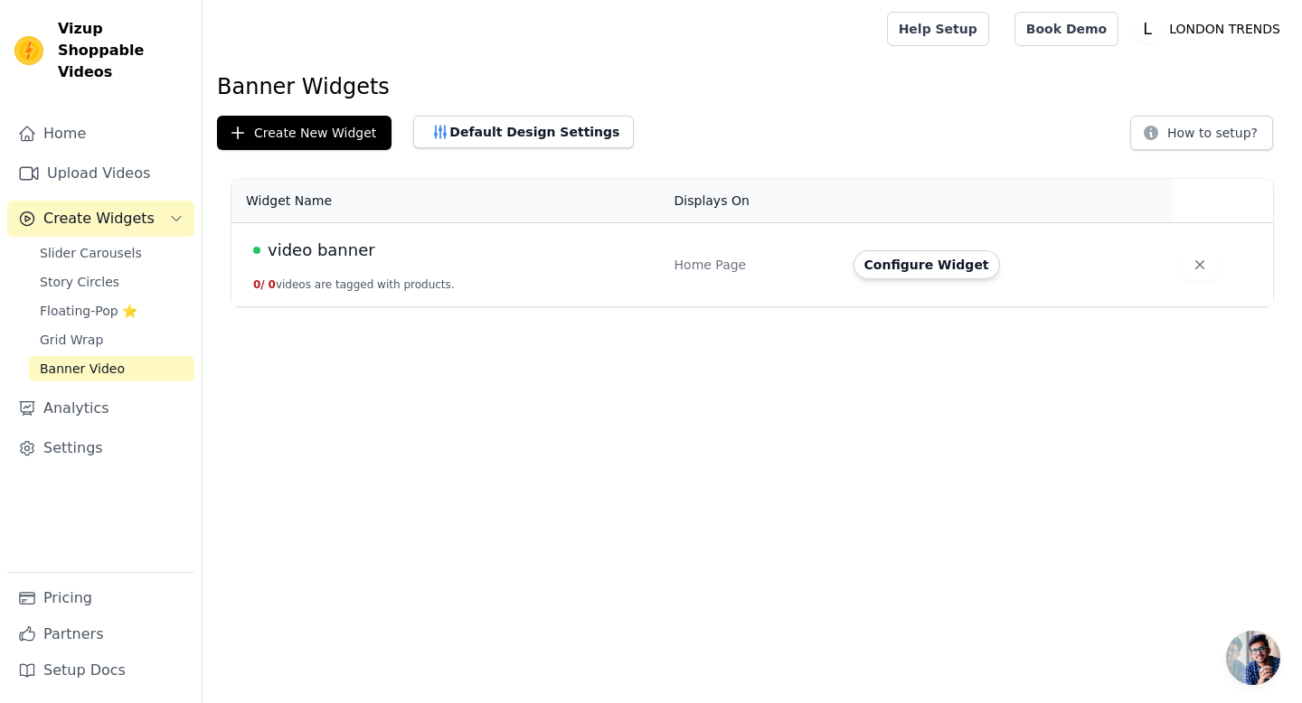
click at [440, 258] on div "video banner" at bounding box center [453, 250] width 400 height 25
click at [928, 264] on button "Configure Widget" at bounding box center [926, 264] width 146 height 29
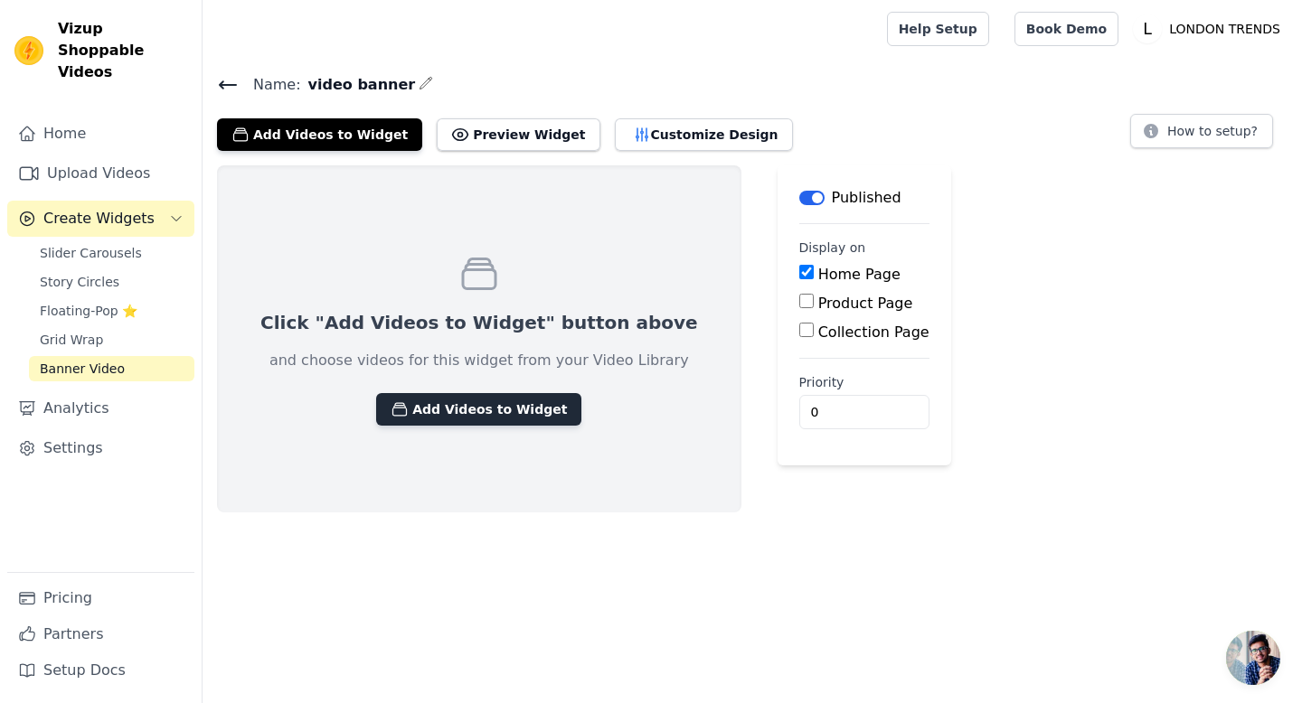
click at [440, 402] on button "Add Videos to Widget" at bounding box center [478, 409] width 205 height 33
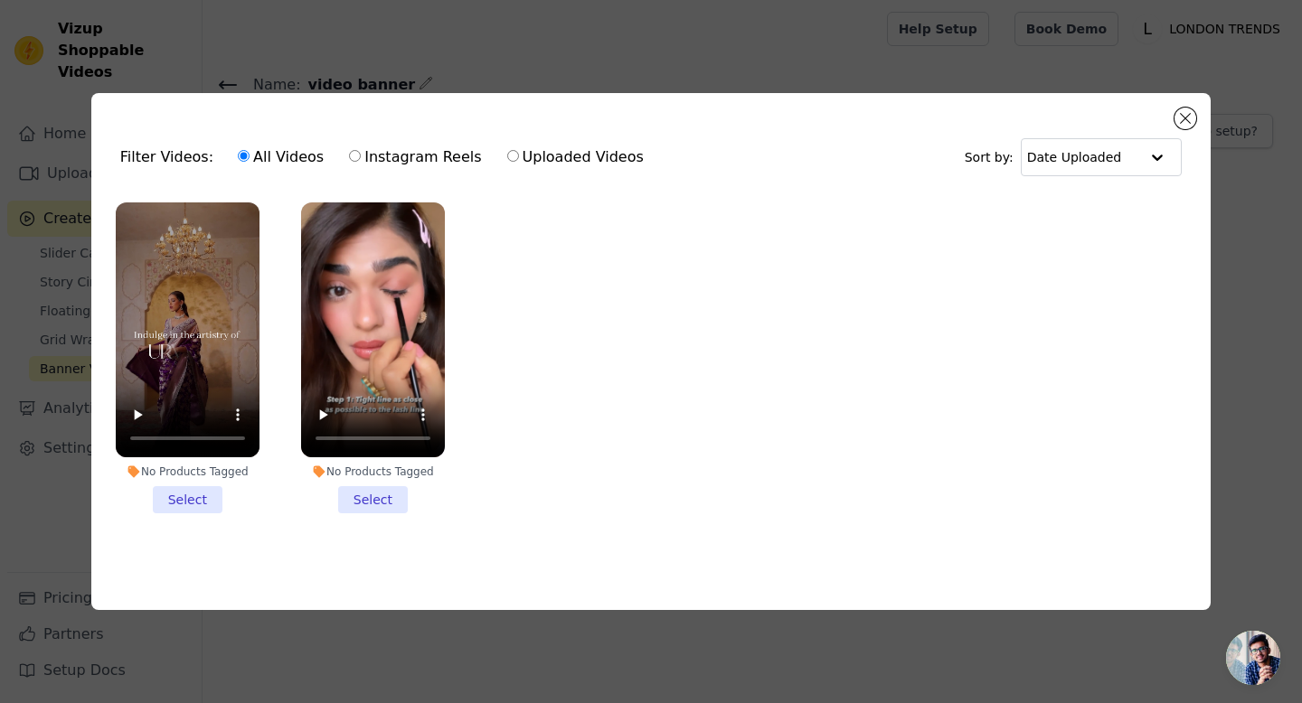
click at [190, 497] on li "No Products Tagged Select" at bounding box center [188, 359] width 144 height 312
click at [0, 0] on input "No Products Tagged Select" at bounding box center [0, 0] width 0 height 0
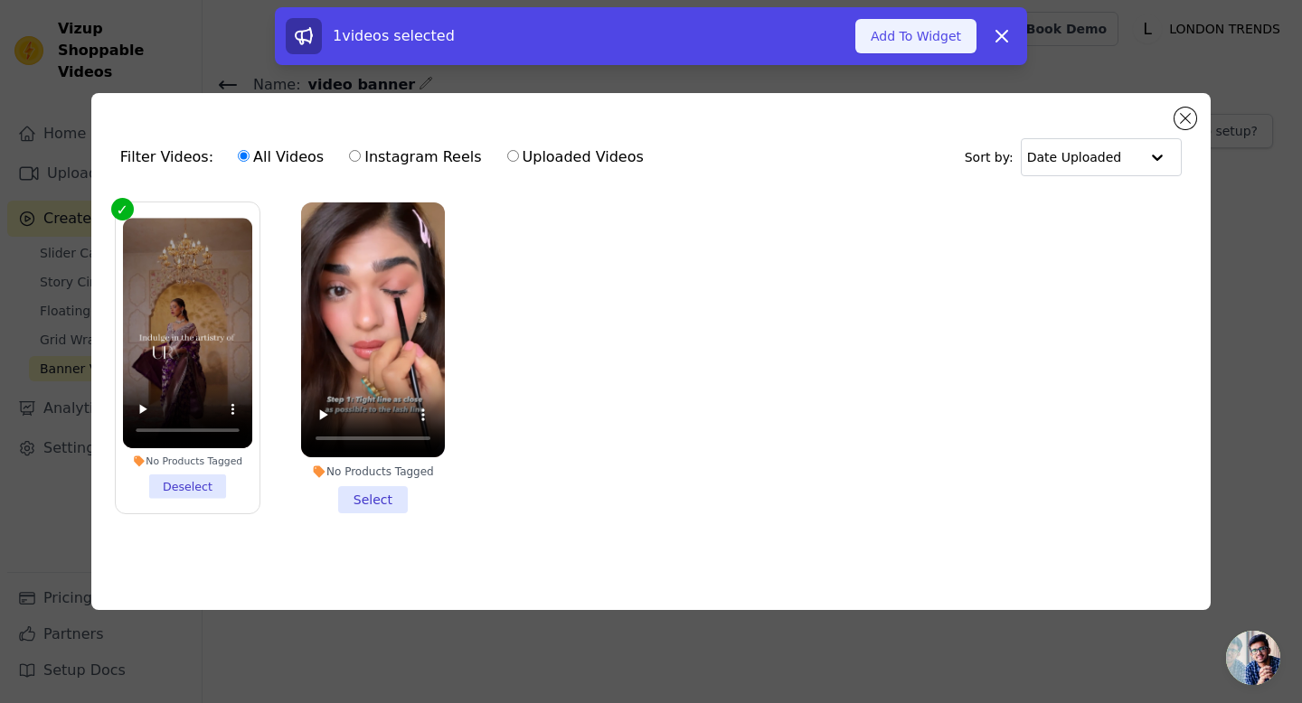
click at [869, 43] on button "Add To Widget" at bounding box center [915, 36] width 121 height 34
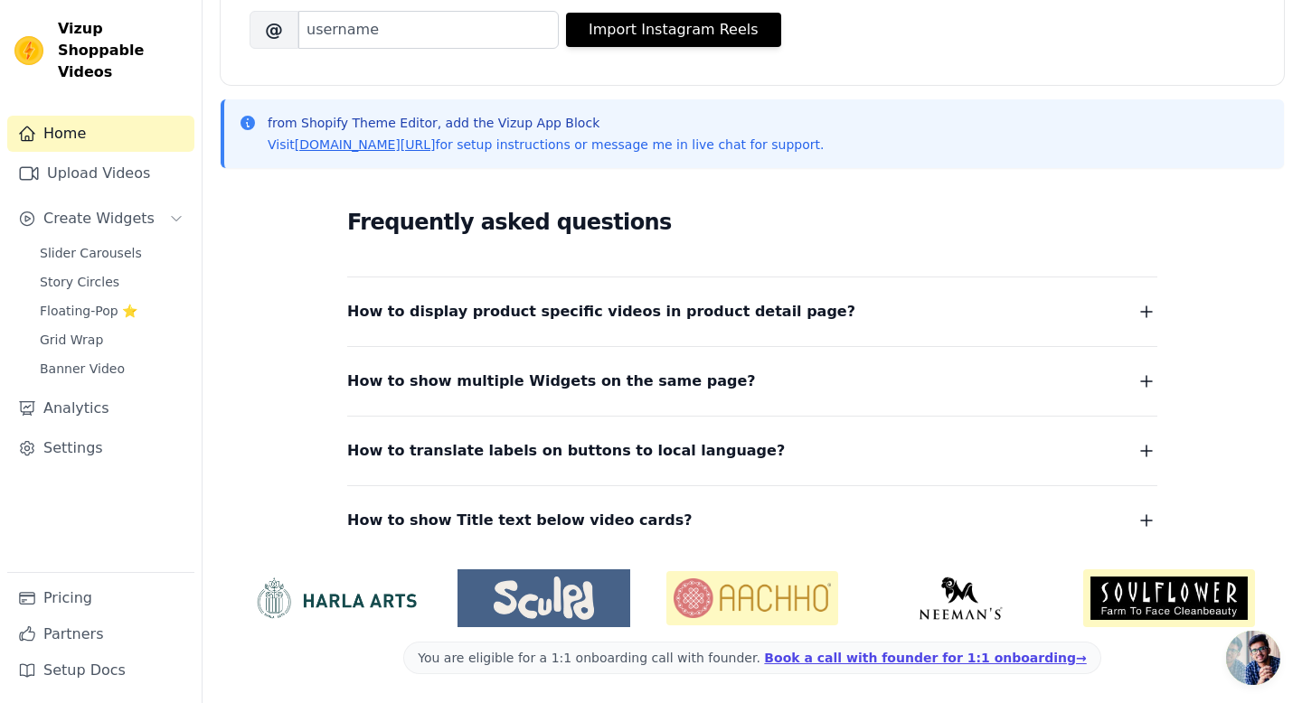
scroll to position [287, 0]
